Goal: Information Seeking & Learning: Learn about a topic

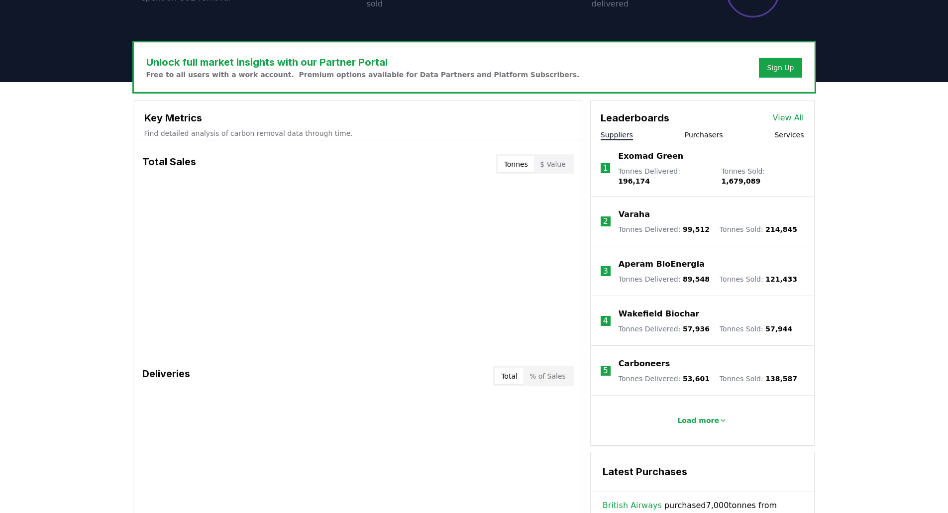
scroll to position [249, 0]
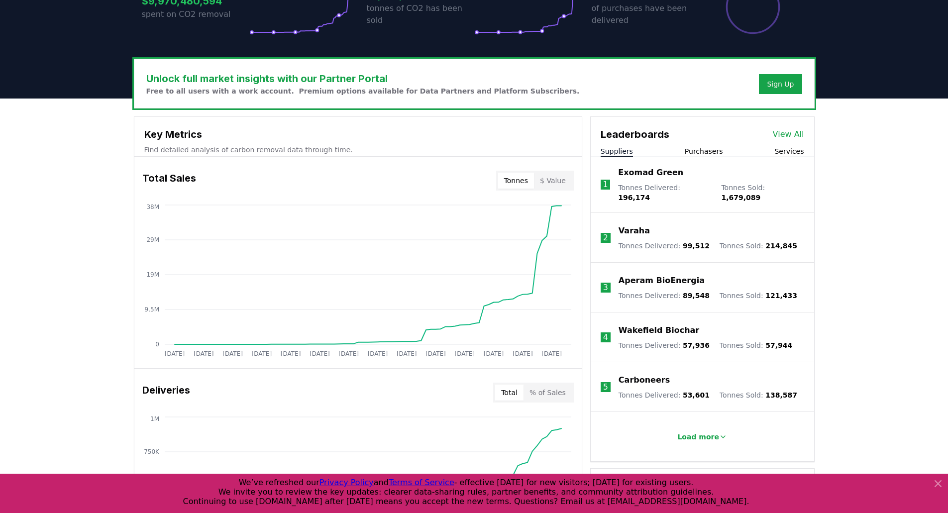
click at [707, 150] on button "Purchasers" at bounding box center [704, 151] width 38 height 10
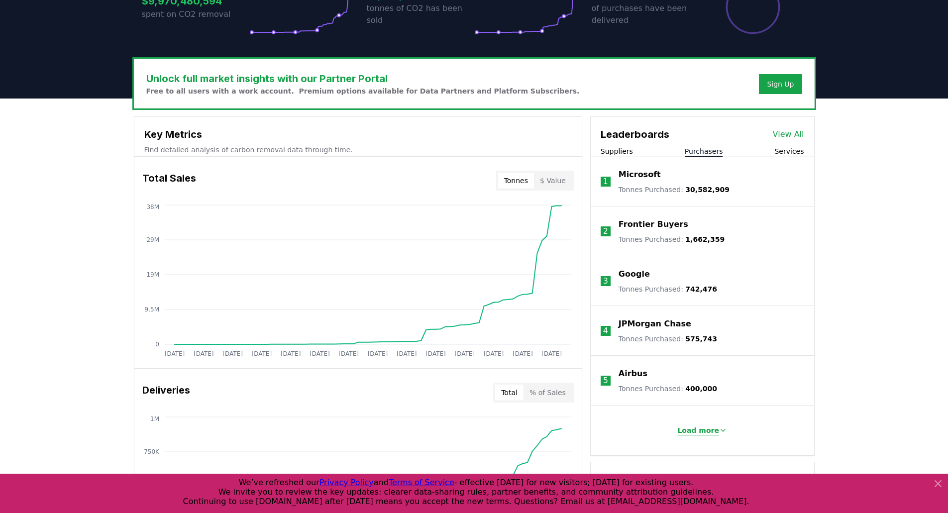
click at [705, 436] on button "Load more" at bounding box center [702, 430] width 66 height 20
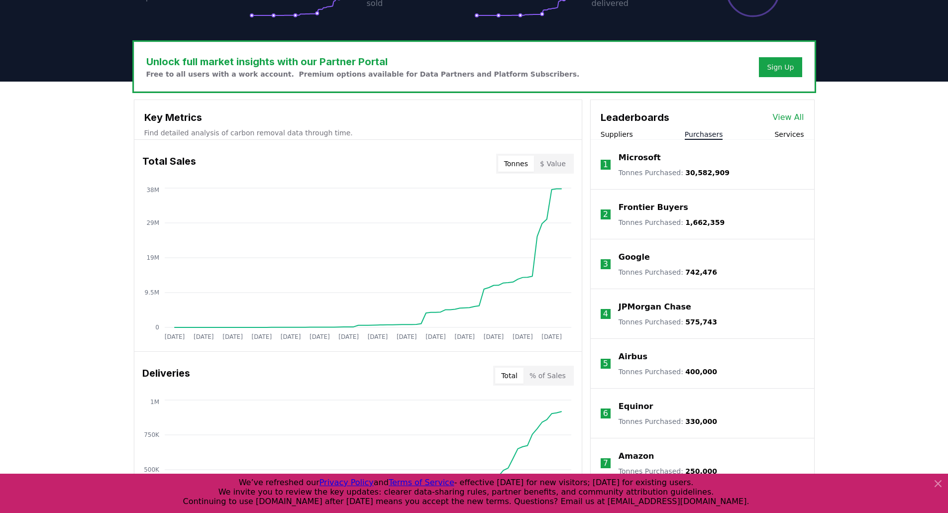
scroll to position [265, 0]
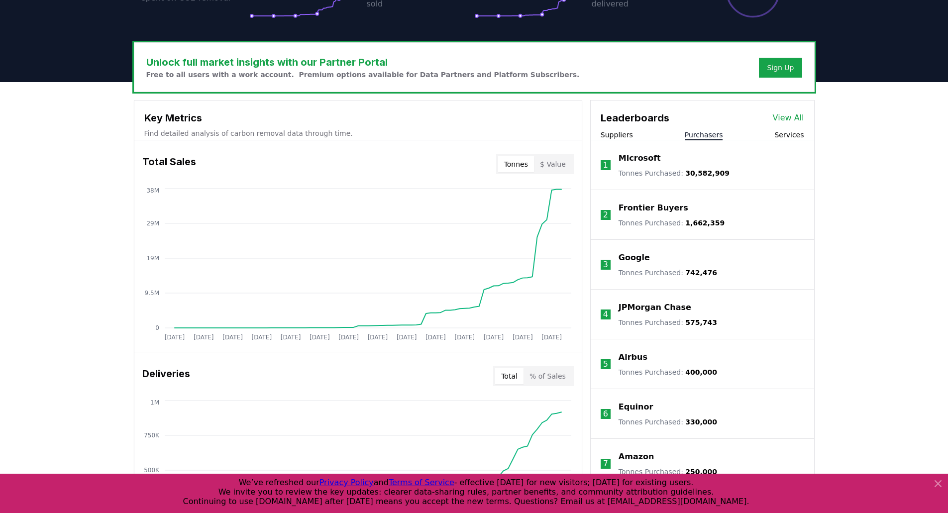
click at [792, 119] on link "View All" at bounding box center [788, 118] width 31 height 12
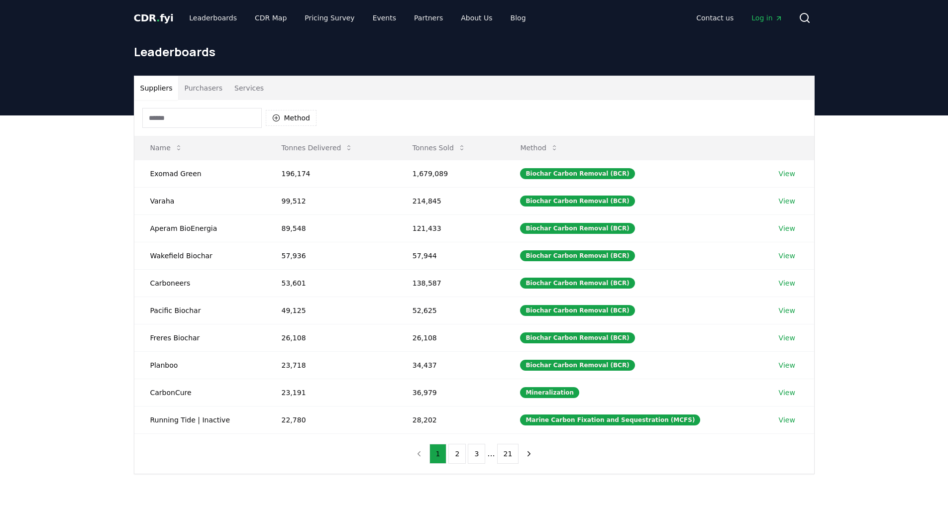
click at [208, 88] on button "Purchasers" at bounding box center [203, 88] width 50 height 24
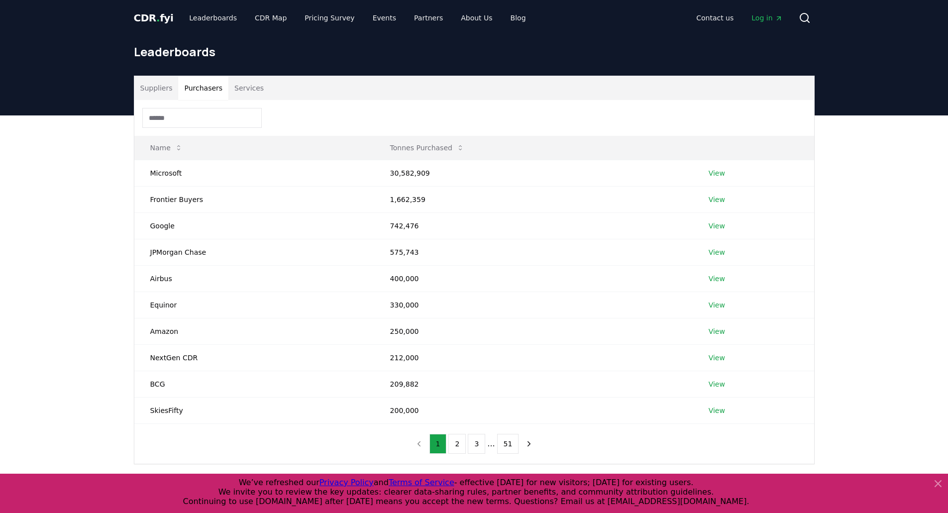
click at [200, 115] on input at bounding box center [201, 118] width 119 height 20
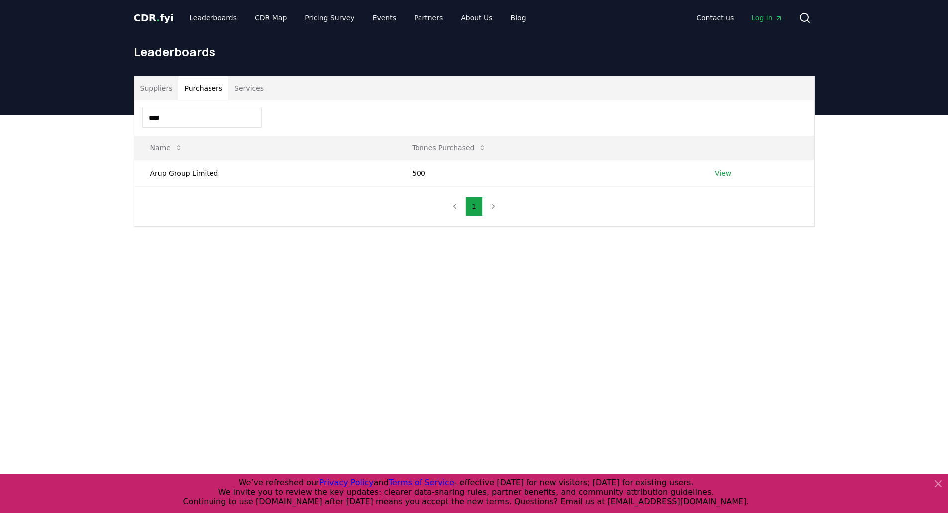
type input "****"
click at [716, 177] on link "View" at bounding box center [723, 173] width 16 height 10
